Goal: Information Seeking & Learning: Learn about a topic

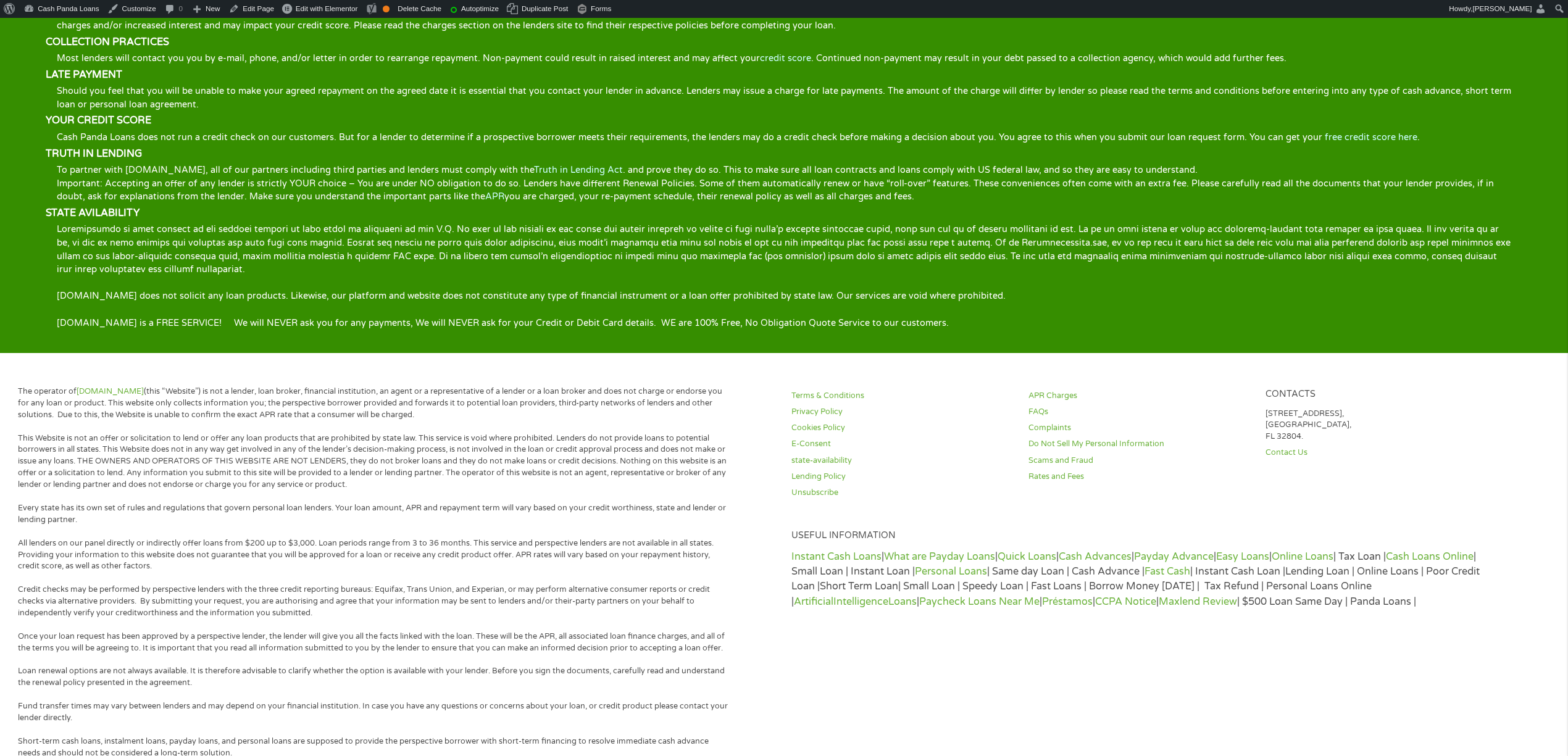
scroll to position [2074, 0]
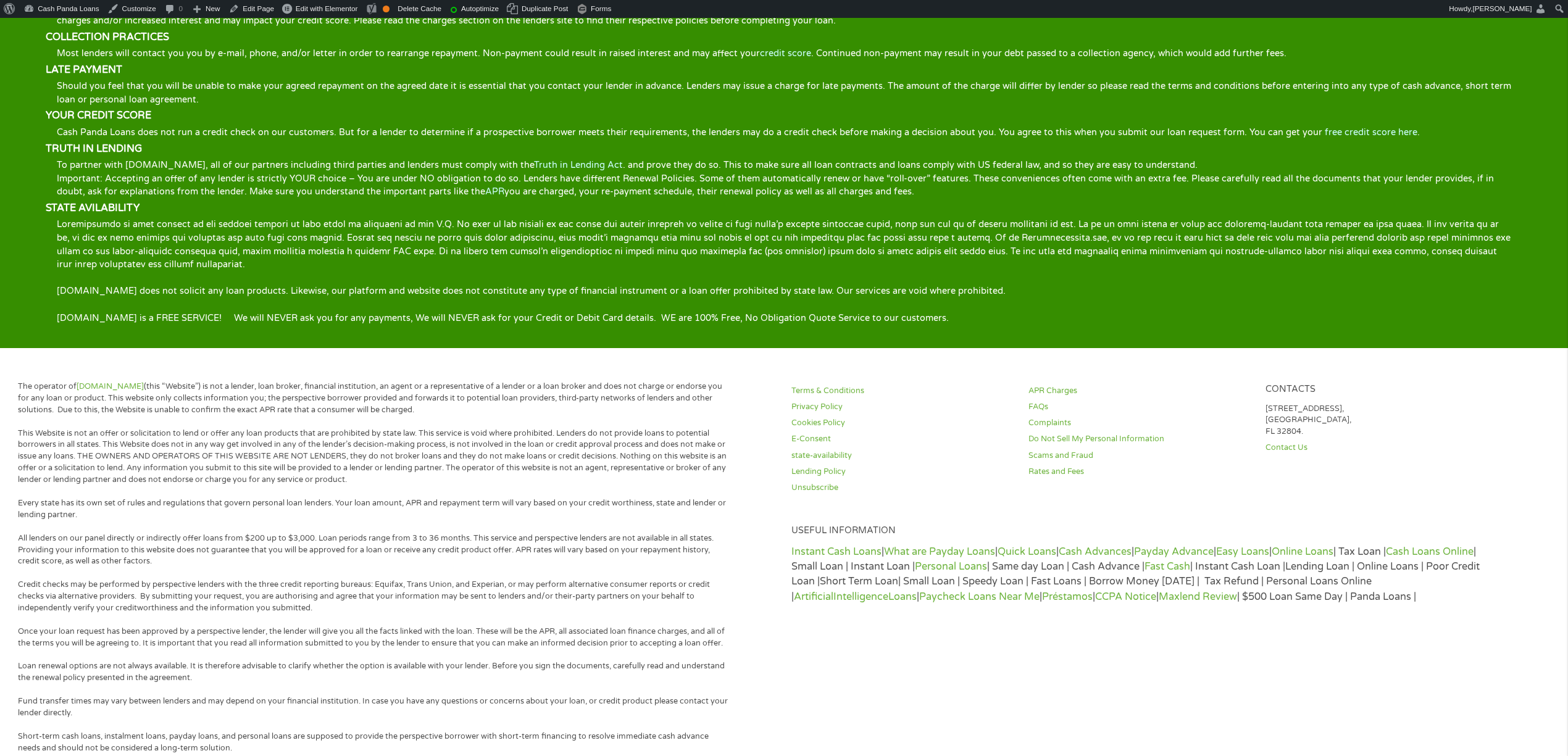
click at [853, 291] on div "A SHORT TERM LOAN OPTION A cash advance, quick loan or a short-term loan option…" at bounding box center [784, 131] width 1477 height 386
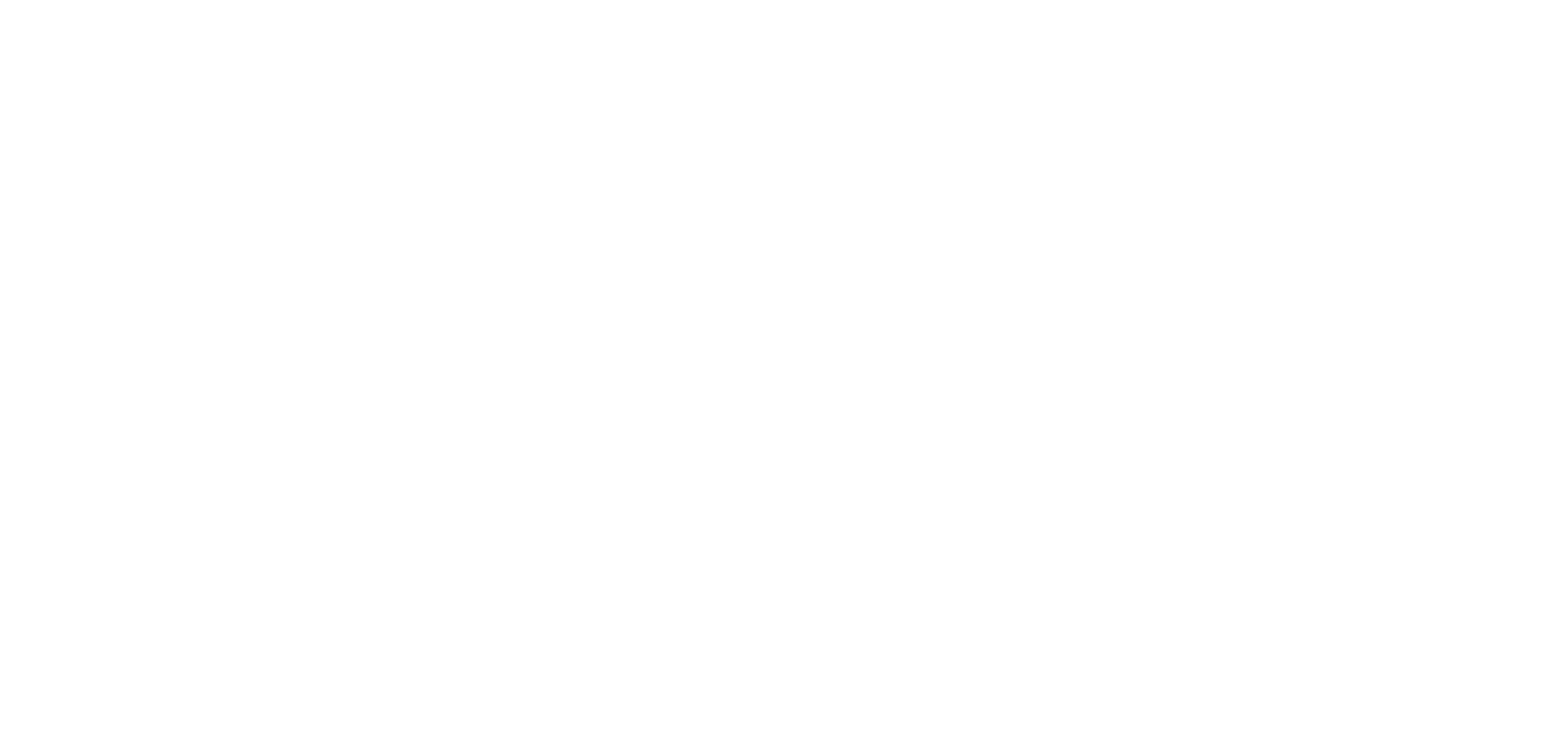
click at [0, 28] on html at bounding box center [0, 28] width 0 height 0
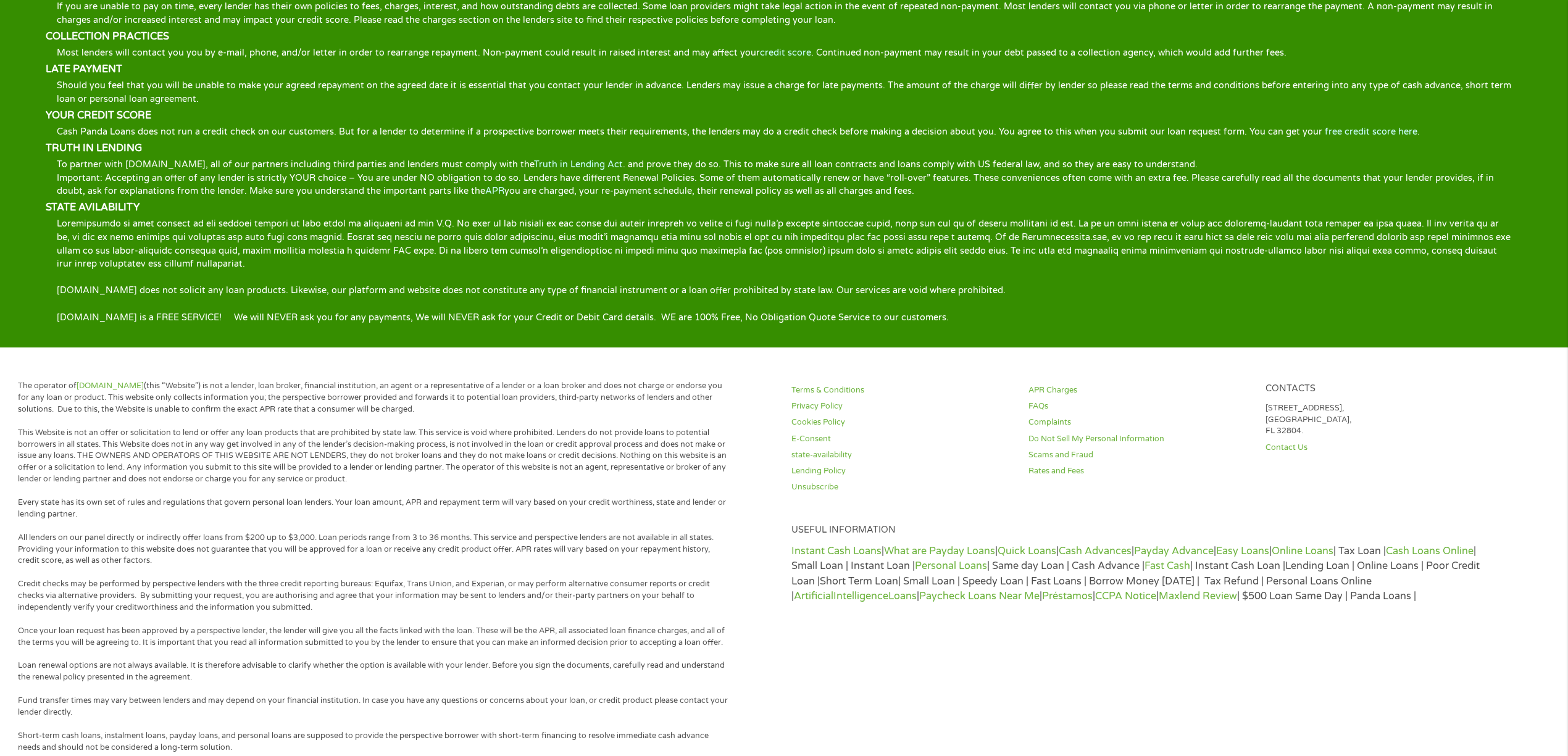
scroll to position [1921, 0]
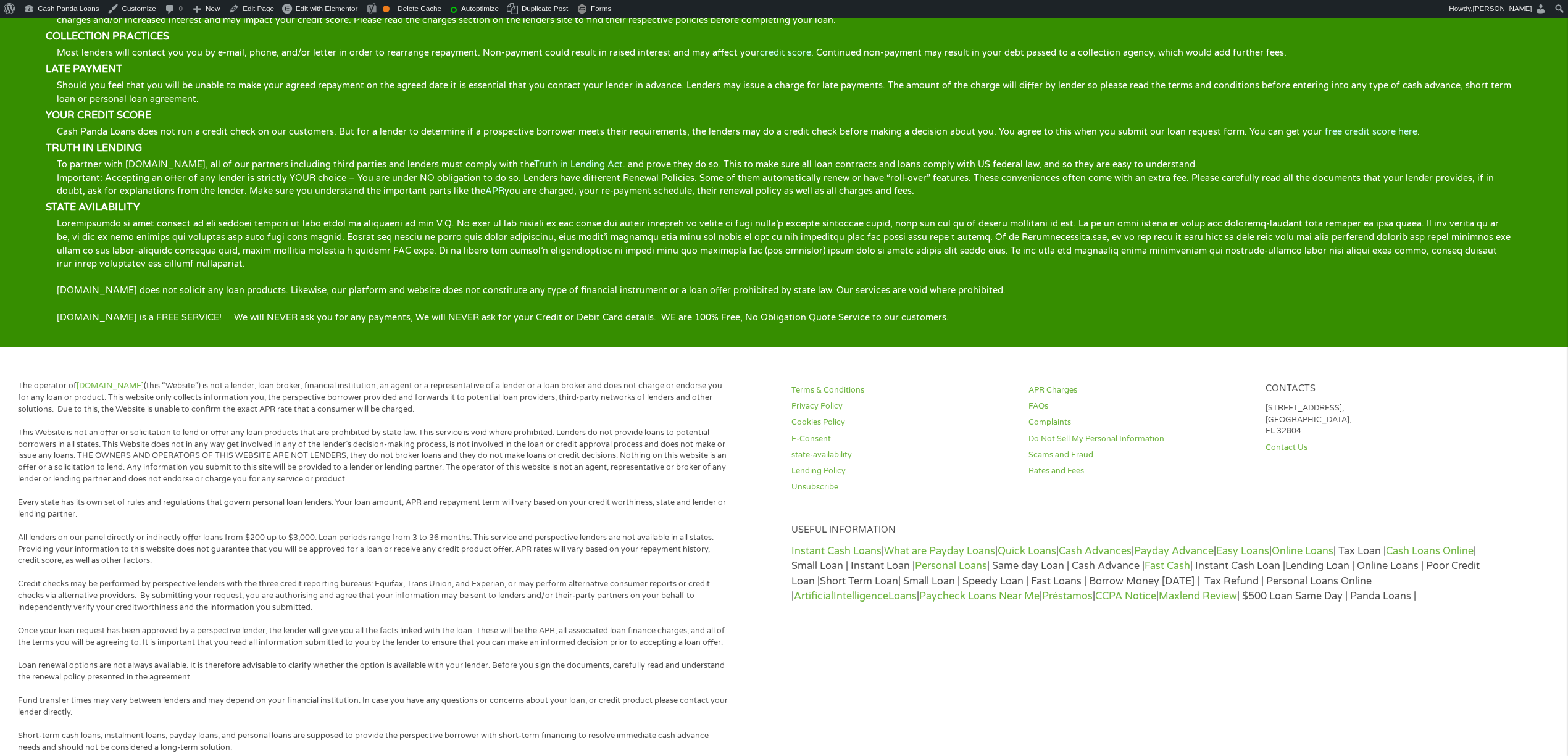
drag, startPoint x: 1045, startPoint y: 440, endPoint x: 914, endPoint y: 431, distance: 131.3
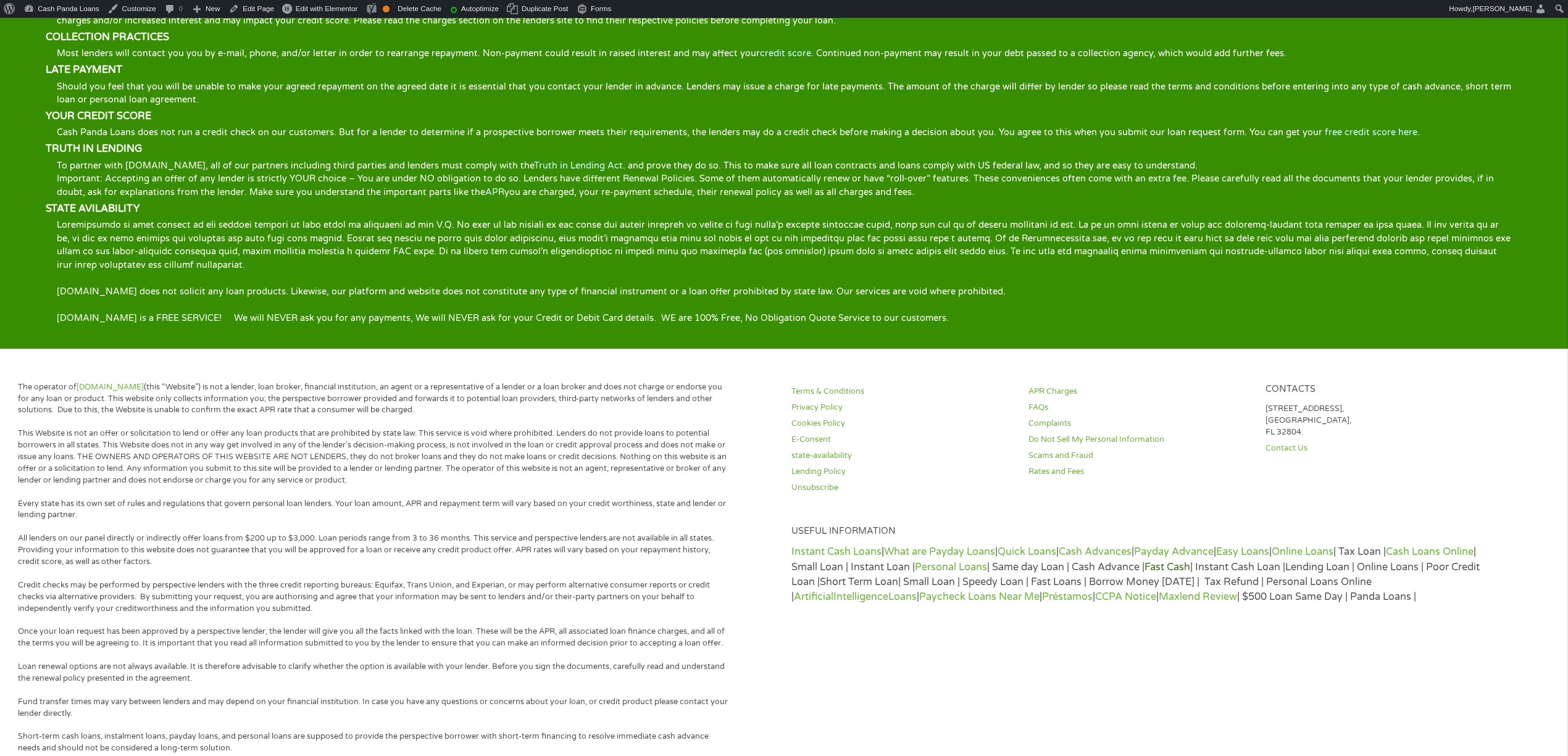
scroll to position [2006, 0]
drag, startPoint x: 1272, startPoint y: 557, endPoint x: 1194, endPoint y: 550, distance: 78.3
click at [1194, 550] on p "Instant Cash Loans | What are Payday Loans | Quick Loans | Cash Advances | Payd…" at bounding box center [1138, 574] width 695 height 60
drag, startPoint x: 1442, startPoint y: 667, endPoint x: 1443, endPoint y: 623, distance: 44.0
click at [1442, 667] on div "Terms & Conditions Privacy Policy Cookies Policy E-Consent state-availability L…" at bounding box center [1167, 660] width 766 height 560
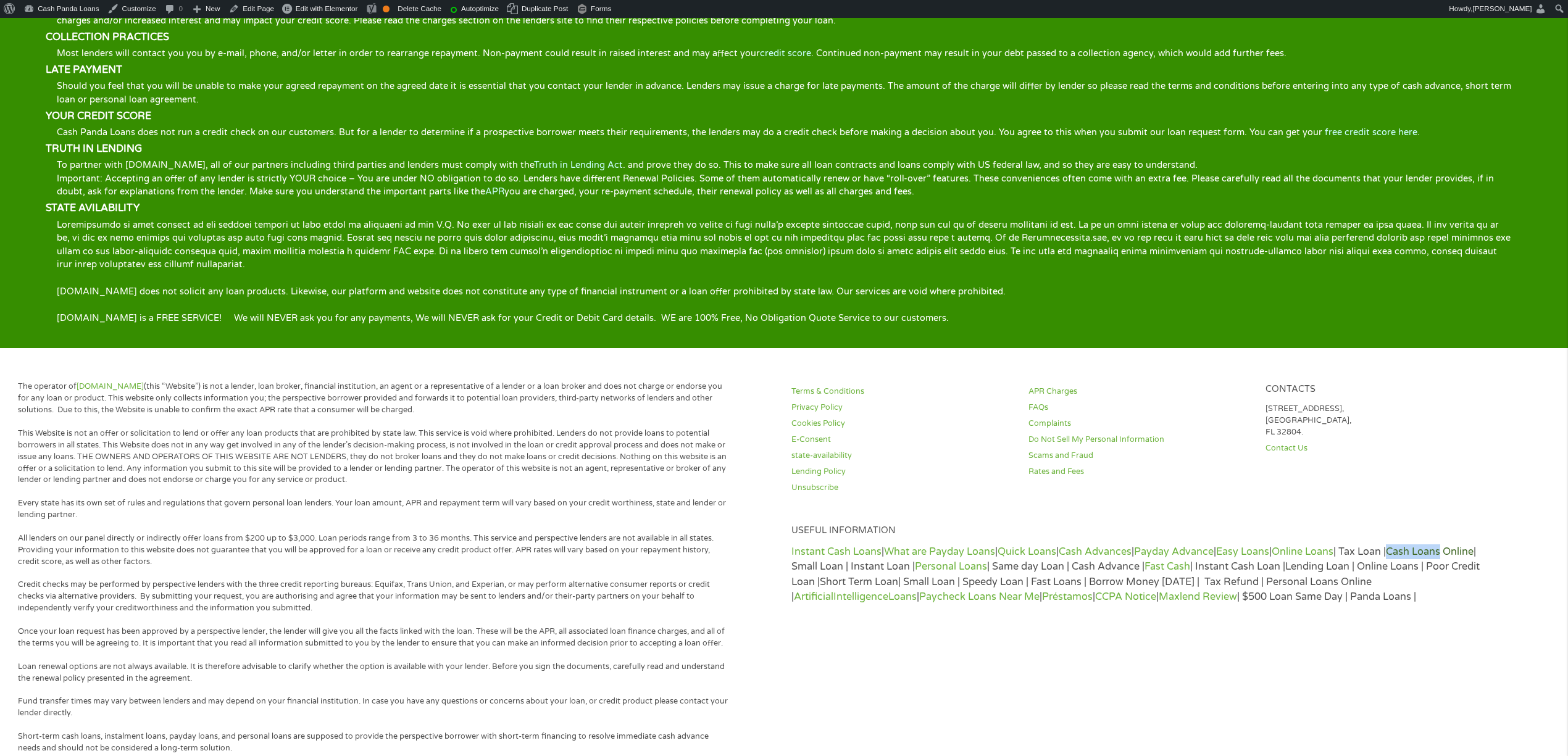
drag, startPoint x: 1475, startPoint y: 541, endPoint x: 1422, endPoint y: 538, distance: 53.1
click at [1422, 544] on p "Instant Cash Loans | What are Payday Loans | Quick Loans | Cash Advances | Payd…" at bounding box center [1138, 574] width 695 height 60
click at [1462, 545] on link "Cash Loans Online" at bounding box center [1430, 552] width 88 height 13
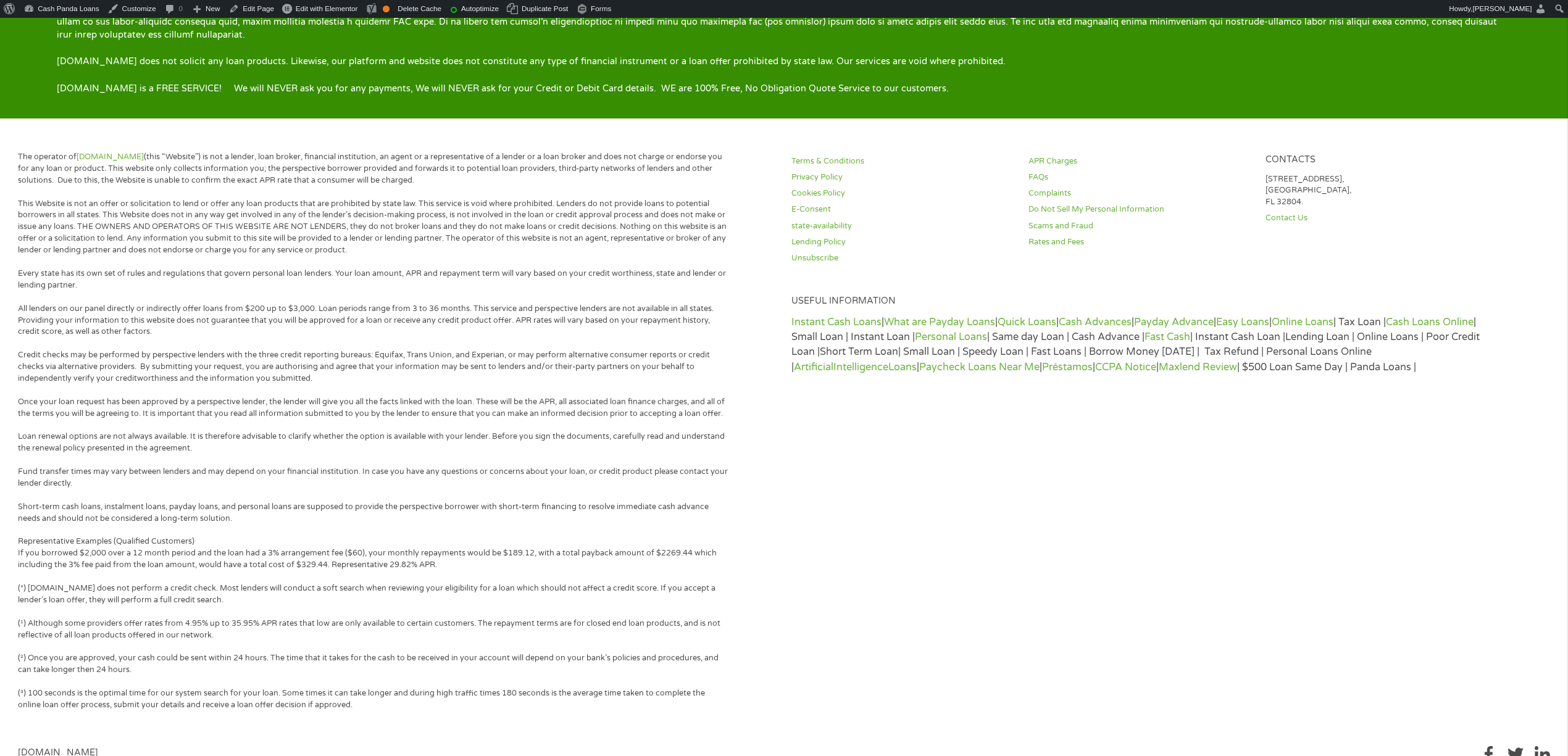
scroll to position [2331, 0]
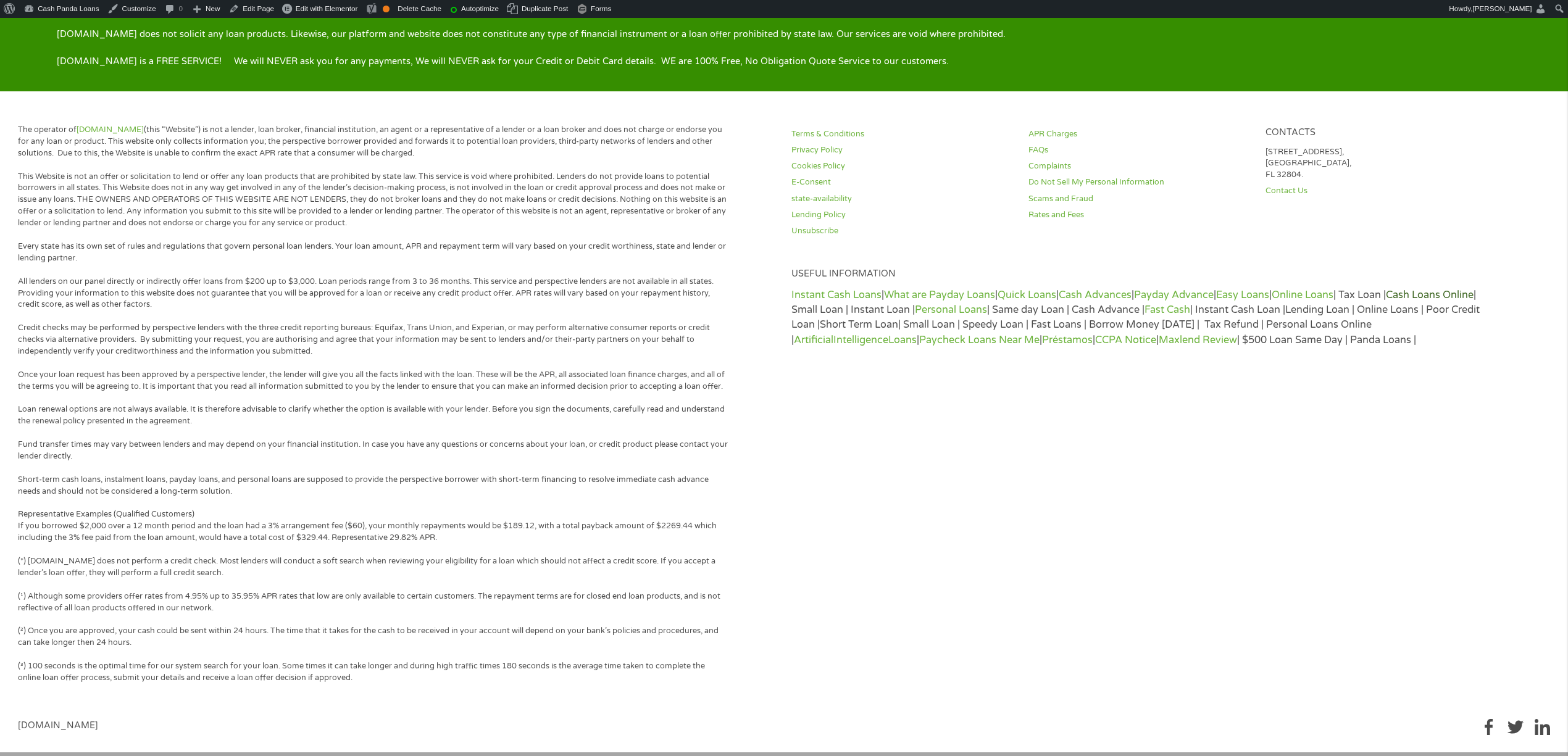
click at [1445, 288] on link "Cash Loans Online" at bounding box center [1430, 295] width 88 height 13
